Goal: Task Accomplishment & Management: Use online tool/utility

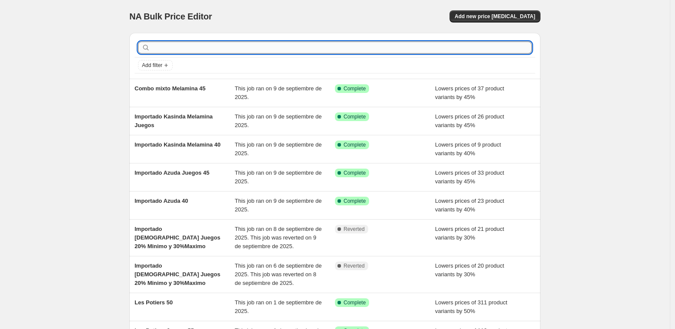
click at [206, 47] on input "text" at bounding box center [342, 48] width 380 height 12
type input "importado bo"
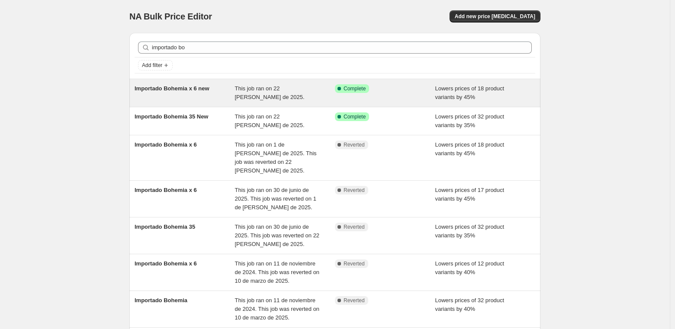
click at [186, 86] on span "Importado Bohemia x 6 new" at bounding box center [172, 88] width 75 height 6
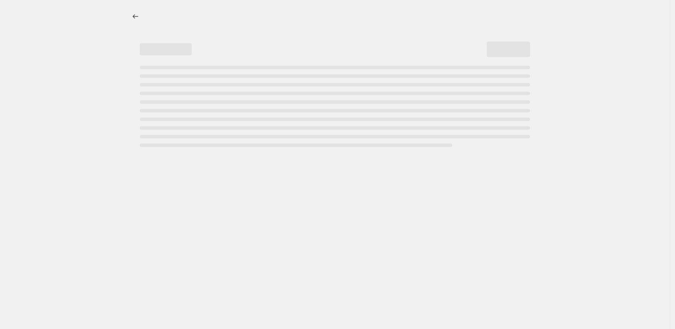
select select "percentage"
select select "vendor"
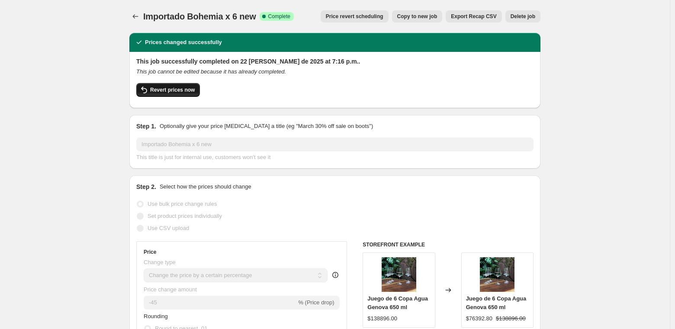
click at [182, 89] on span "Revert prices now" at bounding box center [172, 90] width 45 height 7
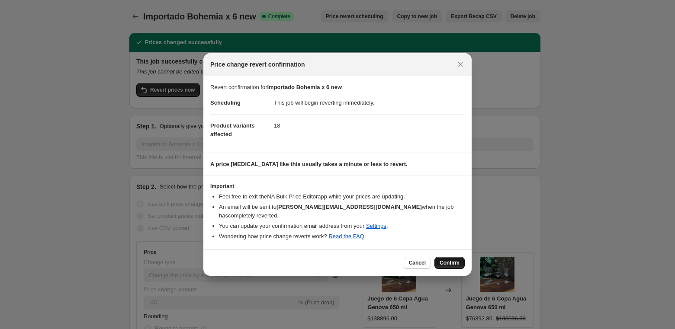
click at [451, 261] on span "Confirm" at bounding box center [449, 263] width 20 height 7
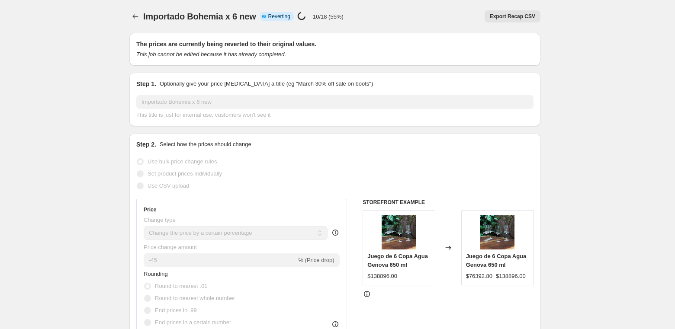
select select "percentage"
select select "vendor"
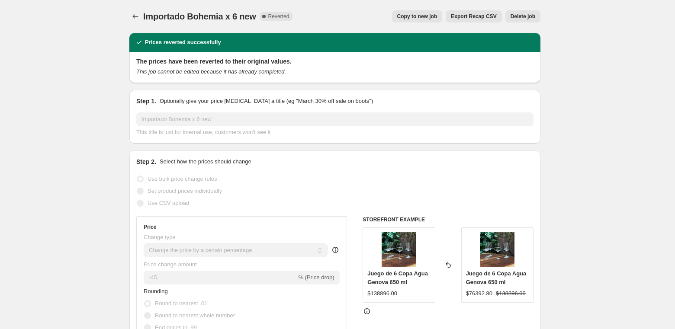
click at [404, 14] on span "Copy to new job" at bounding box center [417, 16] width 40 height 7
select select "percentage"
select select "vendor"
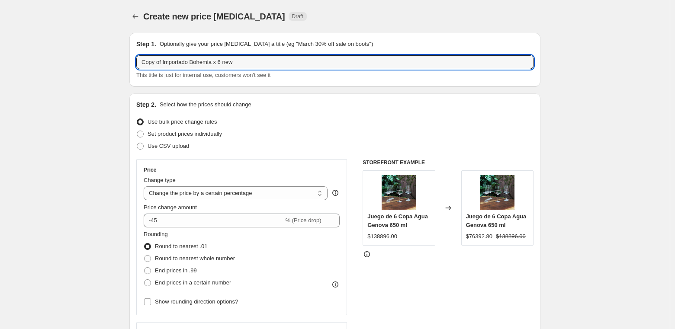
drag, startPoint x: 165, startPoint y: 61, endPoint x: 120, endPoint y: 63, distance: 45.0
click at [245, 62] on input "Importado Bohemia x 6 new" at bounding box center [334, 62] width 397 height 14
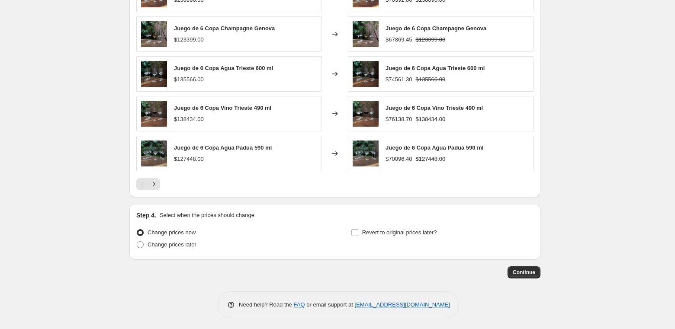
scroll to position [633, 0]
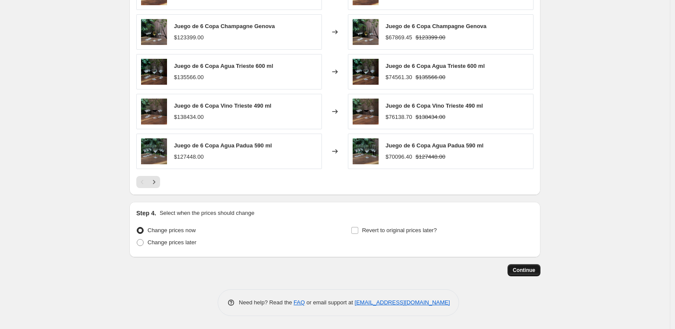
click at [515, 270] on span "Continue" at bounding box center [524, 270] width 22 height 7
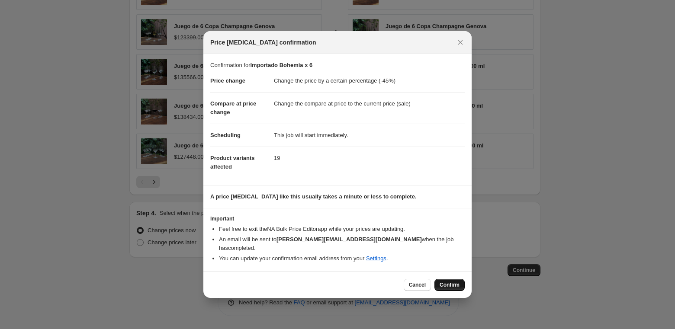
click at [449, 282] on span "Confirm" at bounding box center [449, 285] width 20 height 7
type input "Importado Bohemia x 6"
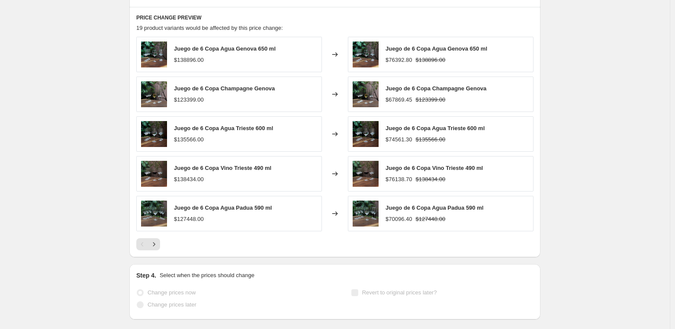
scroll to position [655, 0]
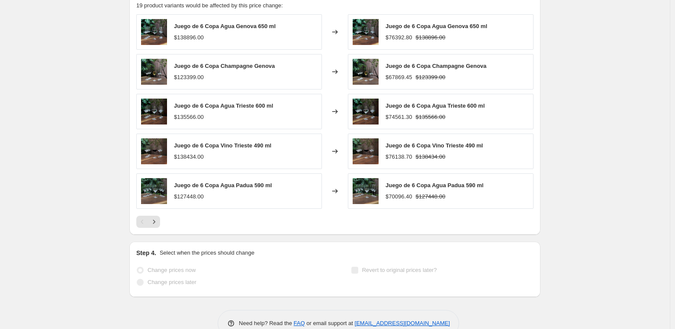
select select "percentage"
select select "vendor"
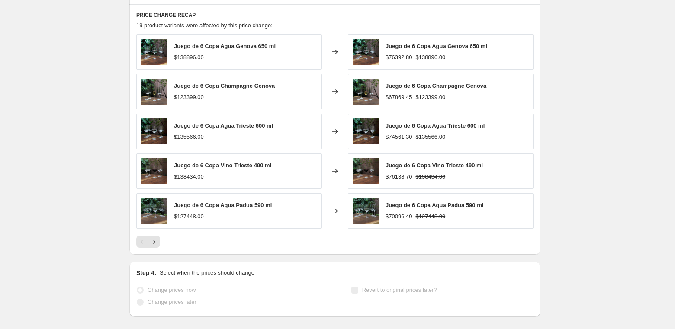
scroll to position [0, 0]
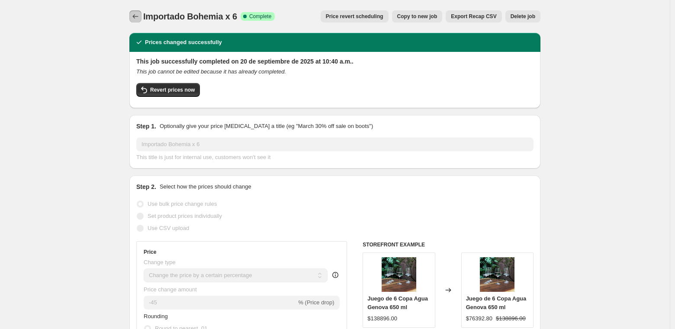
click at [134, 15] on icon "Price change jobs" at bounding box center [135, 16] width 9 height 9
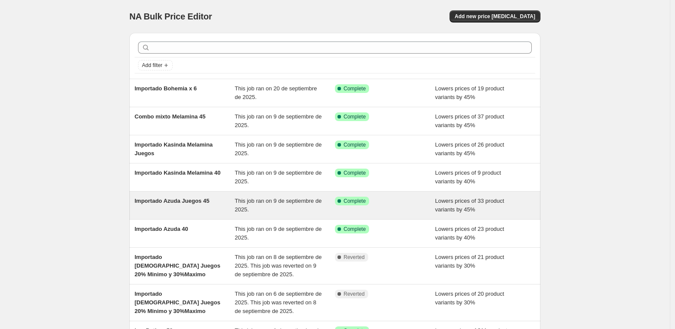
click at [178, 199] on span "Importado Azuda Juegos 45" at bounding box center [172, 201] width 75 height 6
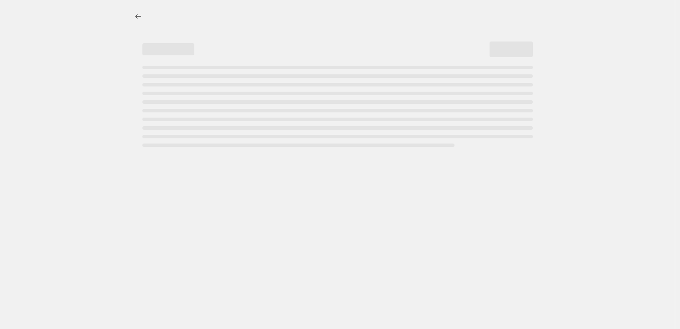
select select "percentage"
select select "vendor"
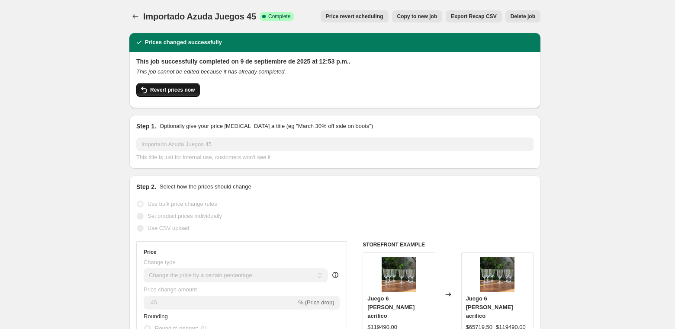
click at [163, 93] on span "Revert prices now" at bounding box center [172, 90] width 45 height 7
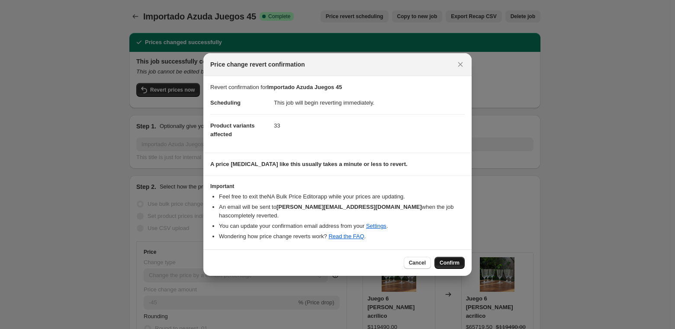
click at [452, 260] on span "Confirm" at bounding box center [449, 263] width 20 height 7
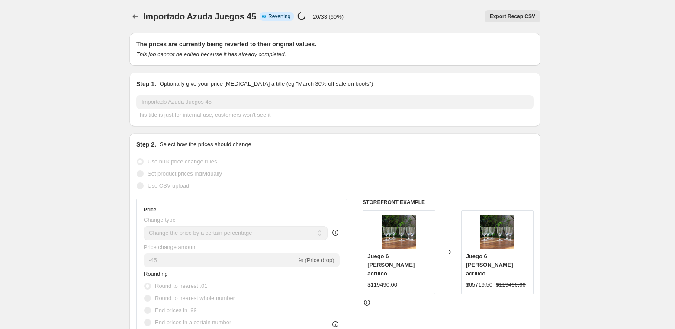
select select "percentage"
select select "vendor"
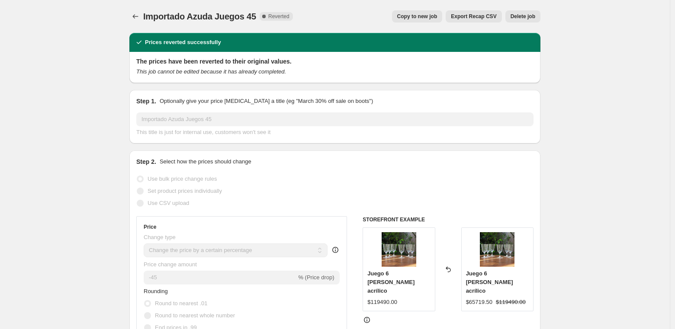
click at [409, 18] on span "Copy to new job" at bounding box center [417, 16] width 40 height 7
select select "percentage"
select select "vendor"
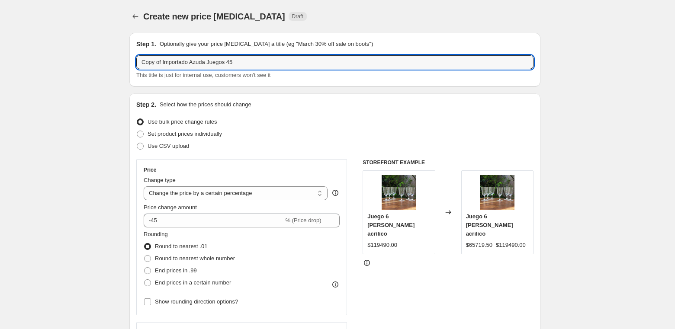
drag, startPoint x: 167, startPoint y: 62, endPoint x: 122, endPoint y: 65, distance: 45.1
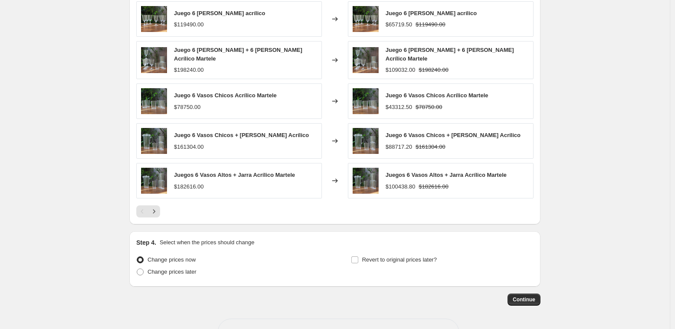
scroll to position [633, 0]
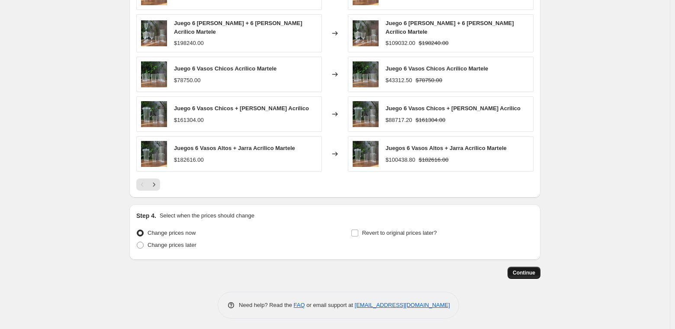
type input "Importado Azuda Juegos 45"
click at [511, 270] on button "Continue" at bounding box center [523, 273] width 33 height 12
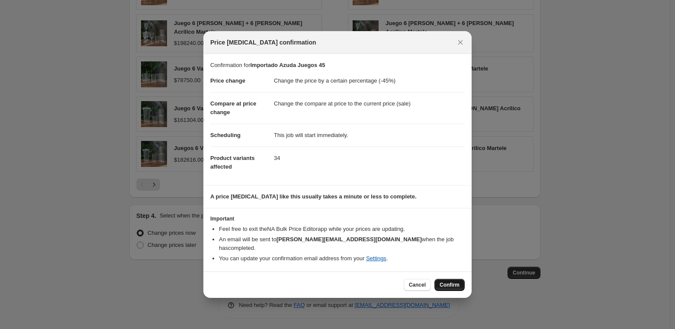
click at [449, 286] on button "Confirm" at bounding box center [449, 285] width 30 height 12
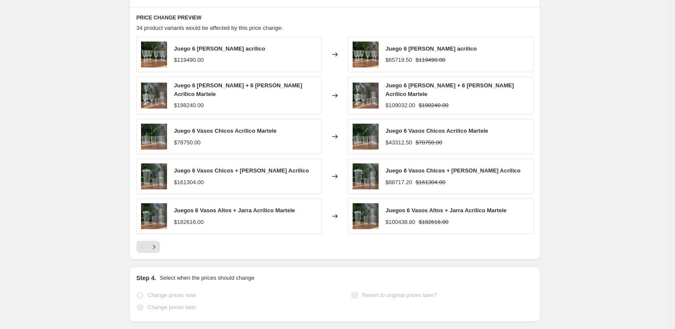
select select "percentage"
select select "vendor"
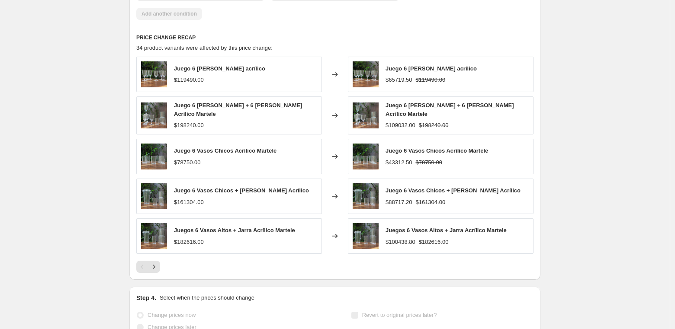
scroll to position [0, 0]
